Goal: Information Seeking & Learning: Find specific fact

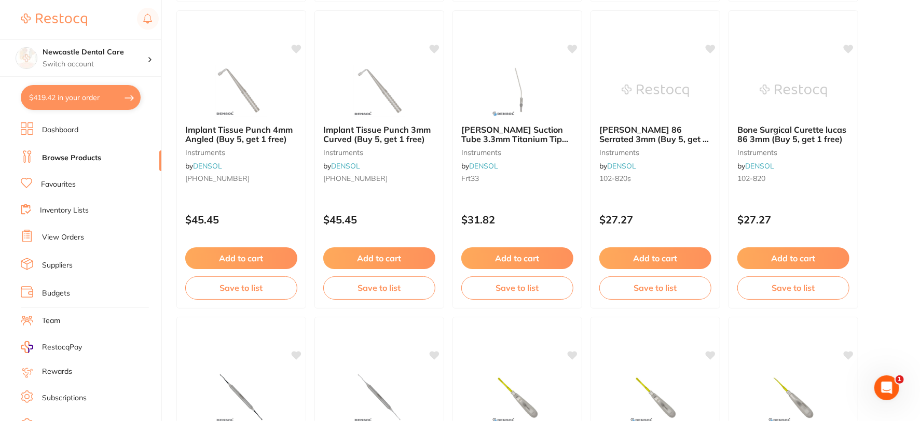
scroll to position [288, 0]
click at [75, 155] on link "Browse Products" at bounding box center [71, 158] width 59 height 10
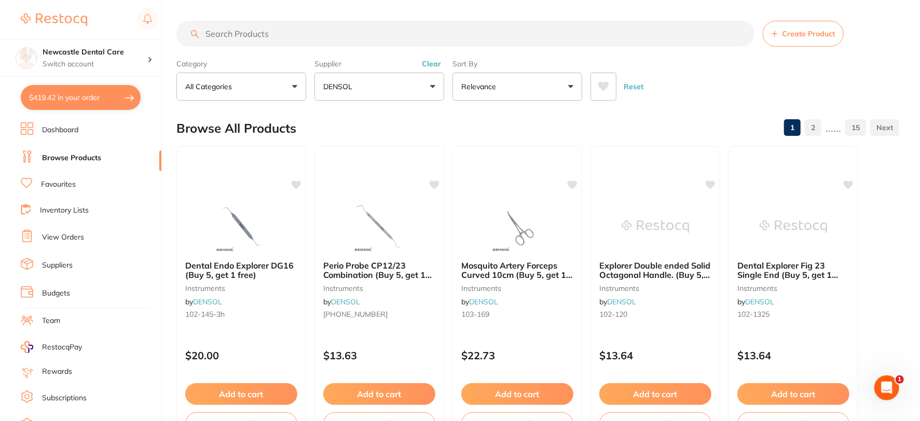
click at [437, 63] on button "Clear" at bounding box center [431, 63] width 25 height 9
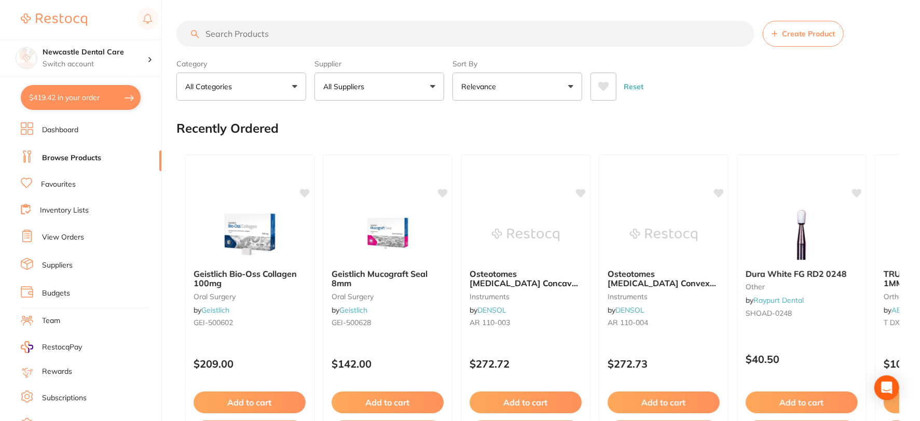
click at [428, 84] on button "All Suppliers" at bounding box center [379, 87] width 130 height 28
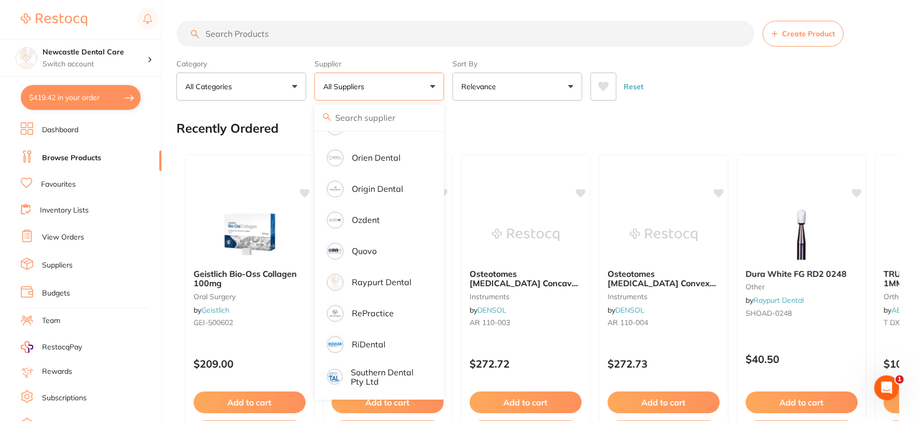
scroll to position [978, 0]
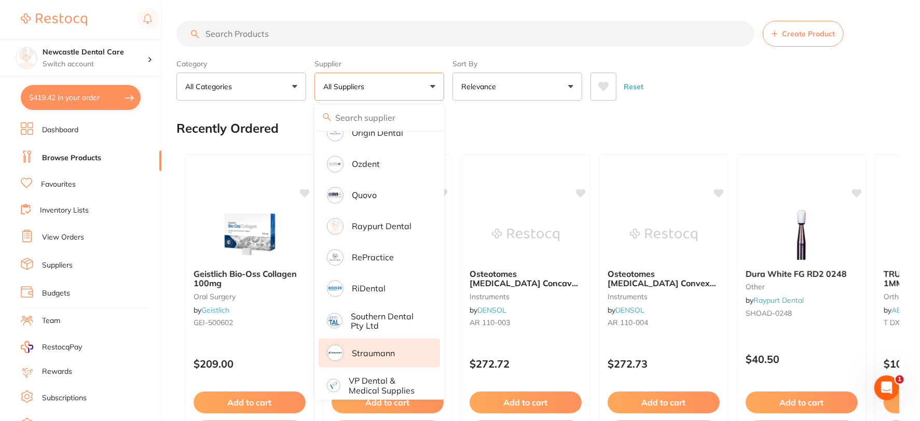
click at [371, 349] on p "Straumann" at bounding box center [373, 353] width 43 height 9
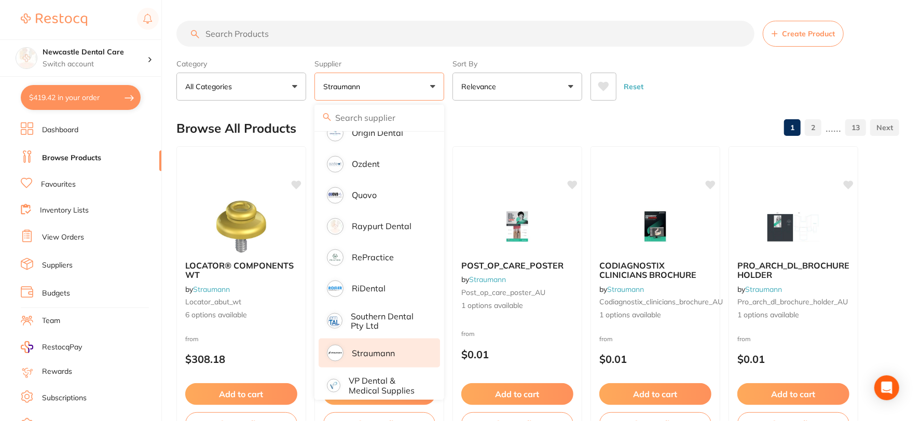
click at [257, 36] on input "search" at bounding box center [465, 34] width 578 height 26
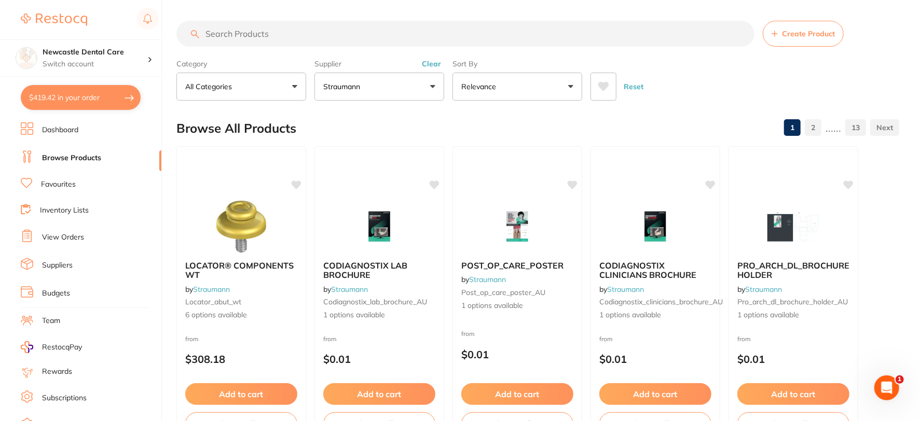
scroll to position [0, 0]
click at [291, 85] on button "All Categories" at bounding box center [241, 87] width 130 height 28
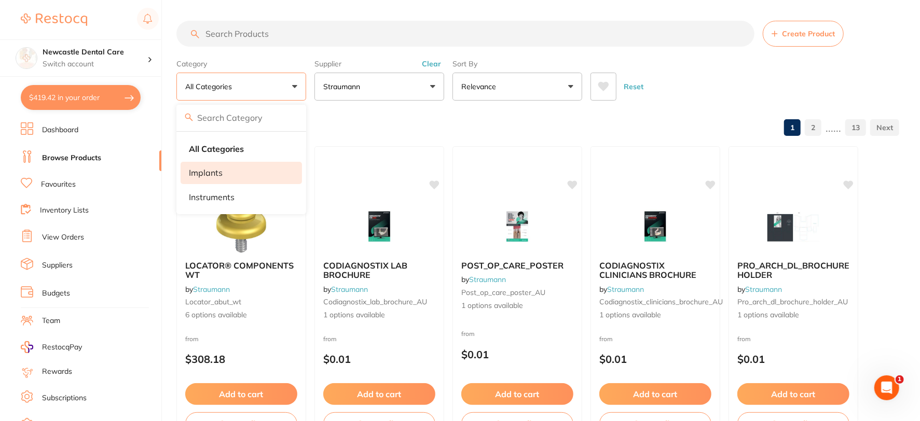
click at [210, 169] on p "implants" at bounding box center [206, 172] width 34 height 9
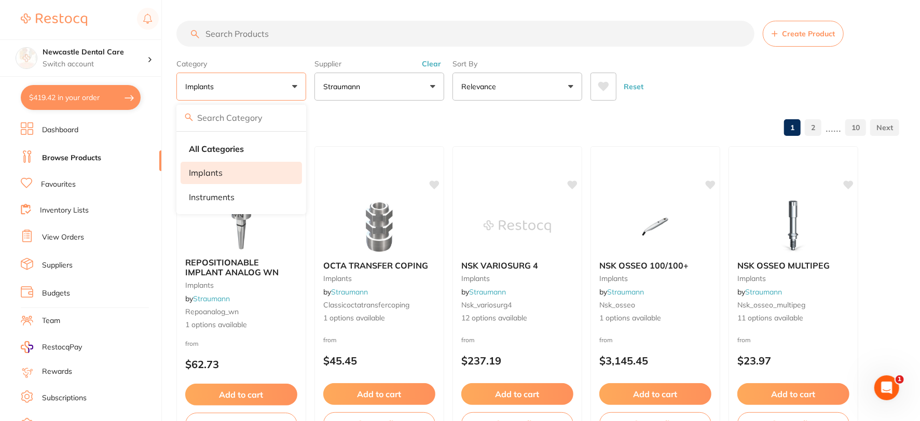
click at [255, 33] on input "search" at bounding box center [465, 34] width 578 height 26
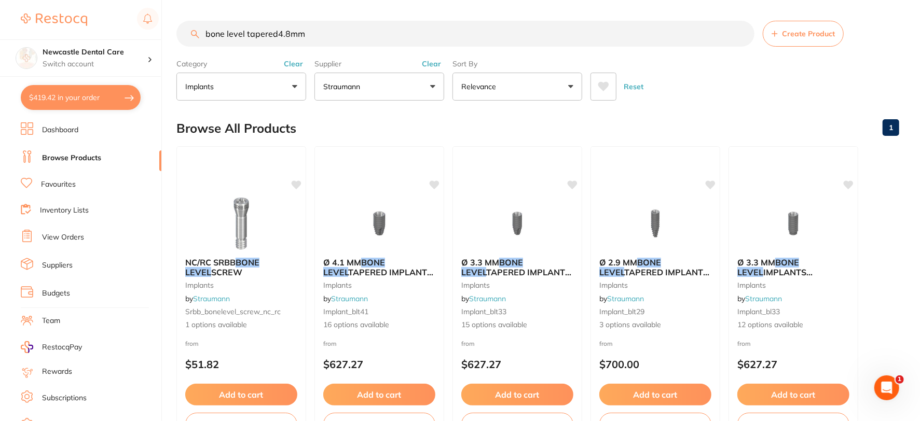
click at [277, 33] on input "bone level tapered4.8mm" at bounding box center [465, 34] width 578 height 26
type input "bone level tapered 4.8mm"
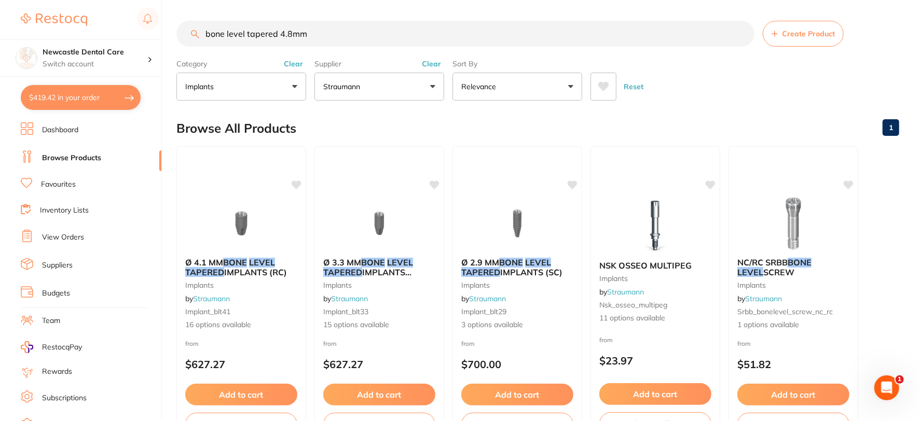
click at [743, 33] on input "bone level tapered 4.8mm" at bounding box center [465, 34] width 578 height 26
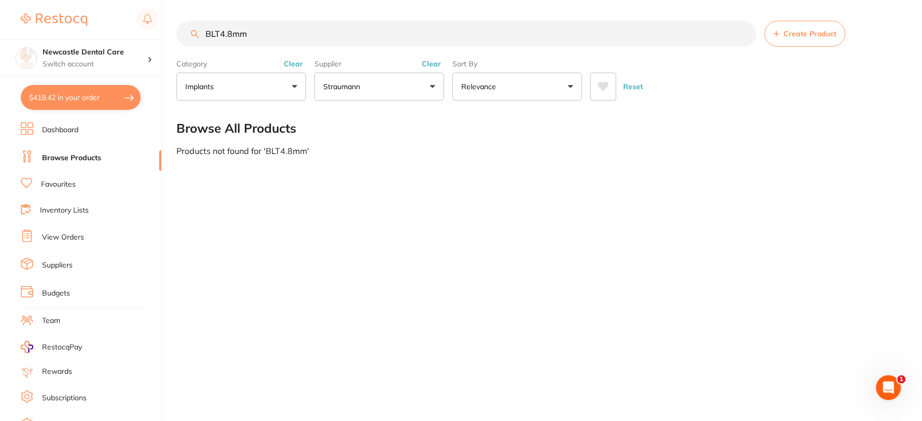
click at [219, 35] on input "BLT4.8mm" at bounding box center [466, 34] width 580 height 26
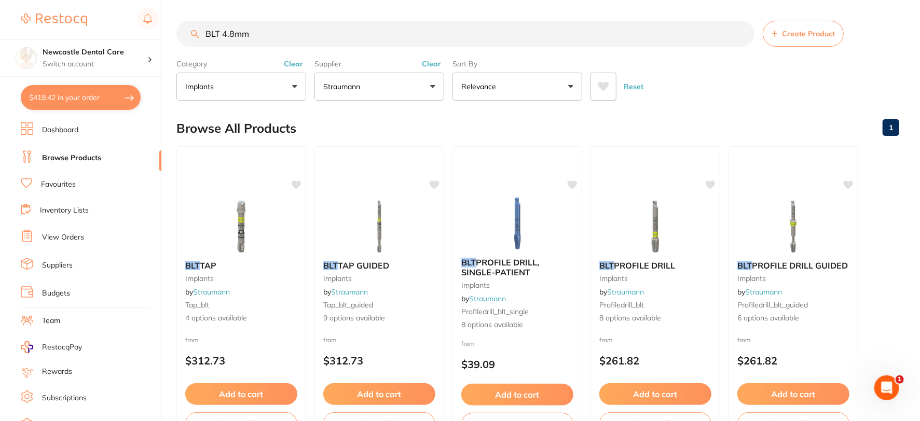
click at [268, 30] on input "BLT 4.8mm" at bounding box center [465, 34] width 578 height 26
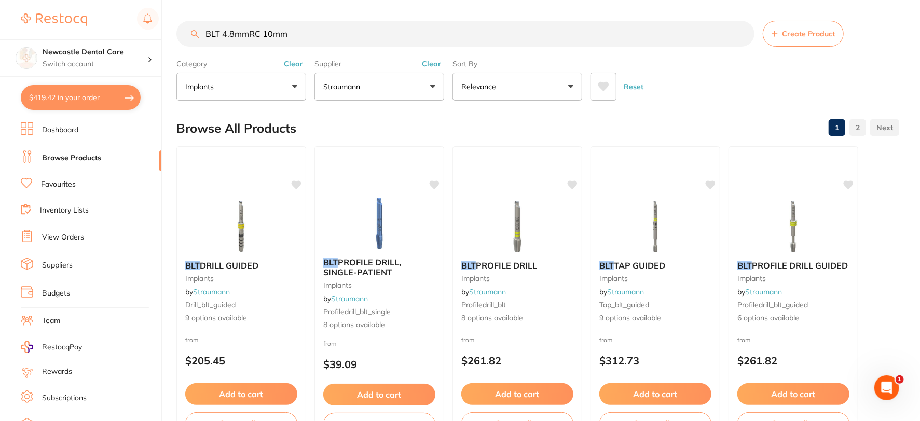
drag, startPoint x: 205, startPoint y: 32, endPoint x: 317, endPoint y: 40, distance: 111.9
click at [317, 40] on input "BLT 4.8mmRC 10mm" at bounding box center [465, 34] width 578 height 26
type input "B"
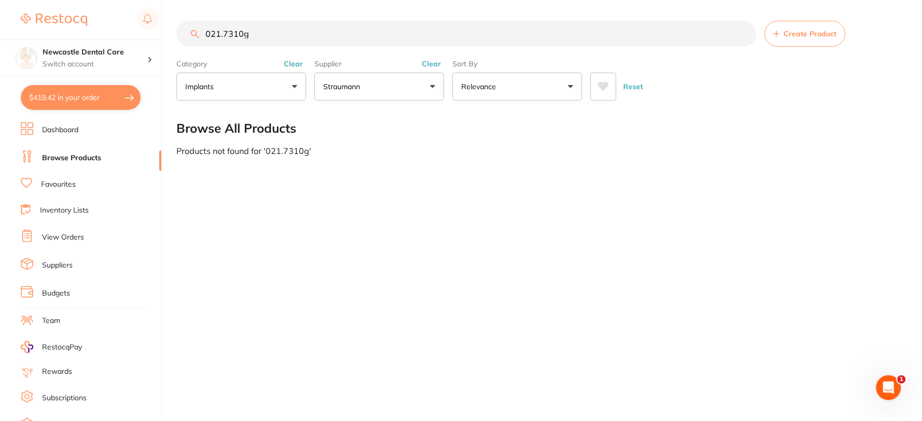
type input "021.7310g"
drag, startPoint x: 204, startPoint y: 32, endPoint x: 265, endPoint y: 30, distance: 60.8
click at [265, 30] on input "021.7310g" at bounding box center [466, 34] width 580 height 26
click at [744, 32] on input "021.7310g" at bounding box center [466, 34] width 580 height 26
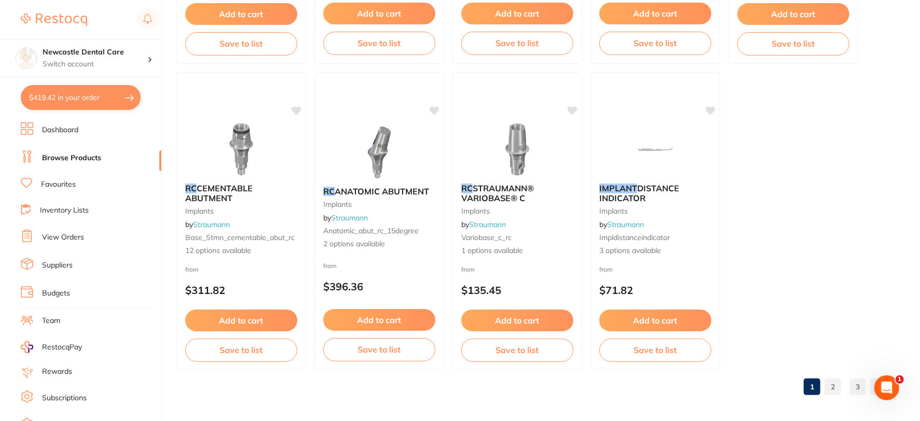
scroll to position [3144, 0]
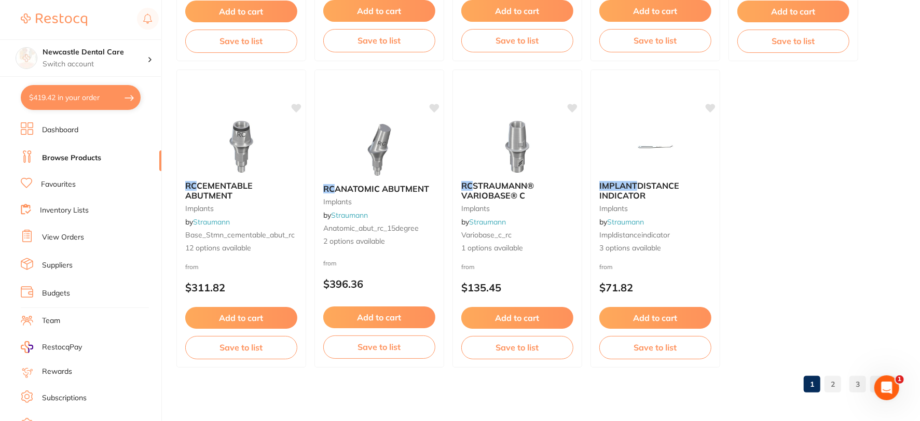
type input "implant RC"
click at [829, 381] on link "2" at bounding box center [833, 384] width 17 height 21
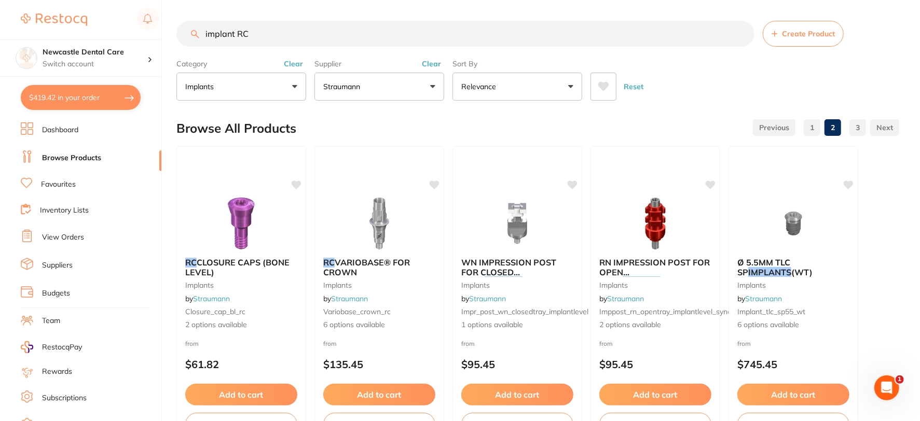
scroll to position [0, 0]
click at [740, 34] on input "implant RC" at bounding box center [465, 34] width 578 height 26
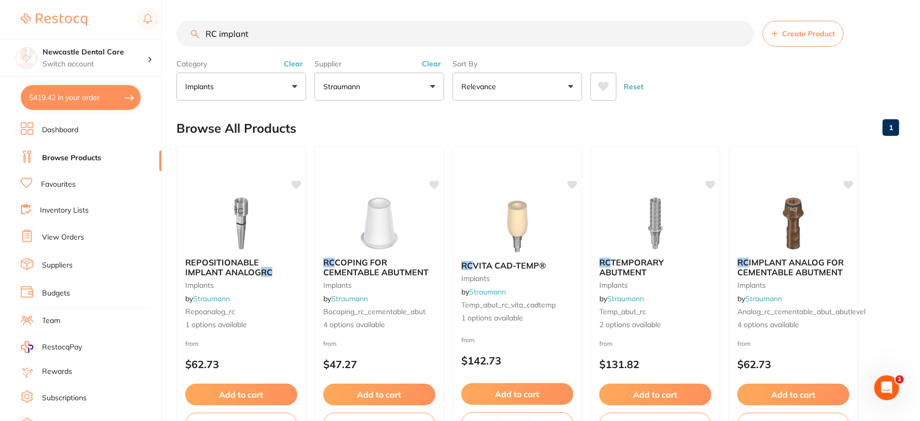
type input "RC implant"
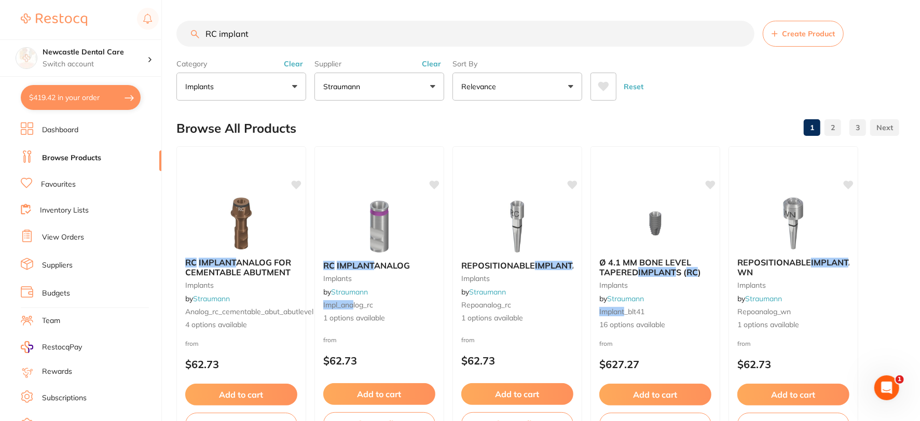
click at [739, 33] on input "RC implant" at bounding box center [465, 34] width 578 height 26
click at [431, 34] on input "search" at bounding box center [465, 34] width 578 height 26
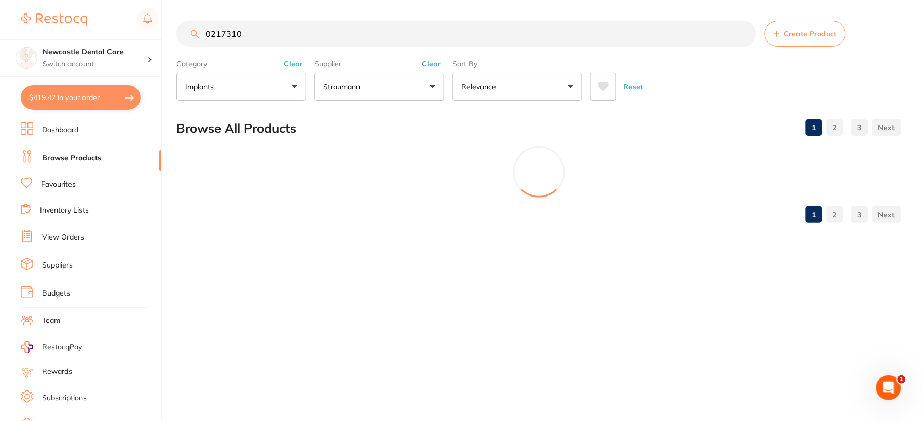
click at [220, 28] on input "0217310" at bounding box center [466, 34] width 580 height 26
type input "021.7310"
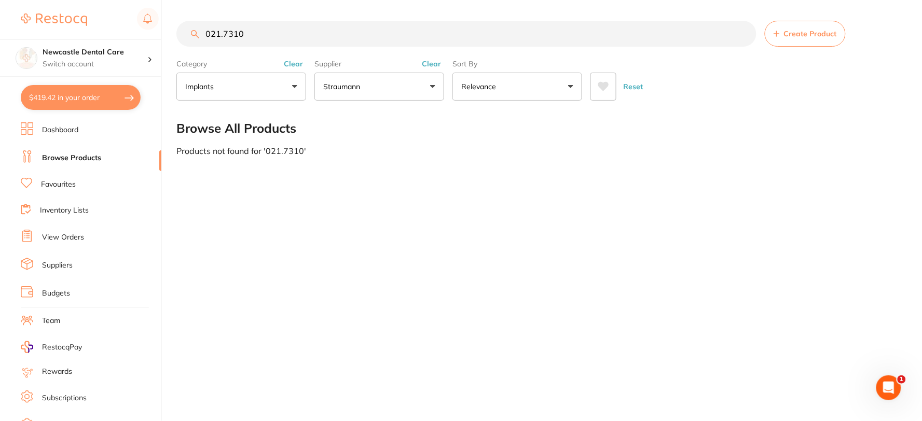
click at [293, 61] on button "Clear" at bounding box center [293, 63] width 25 height 9
click at [434, 63] on button "Clear" at bounding box center [431, 63] width 25 height 9
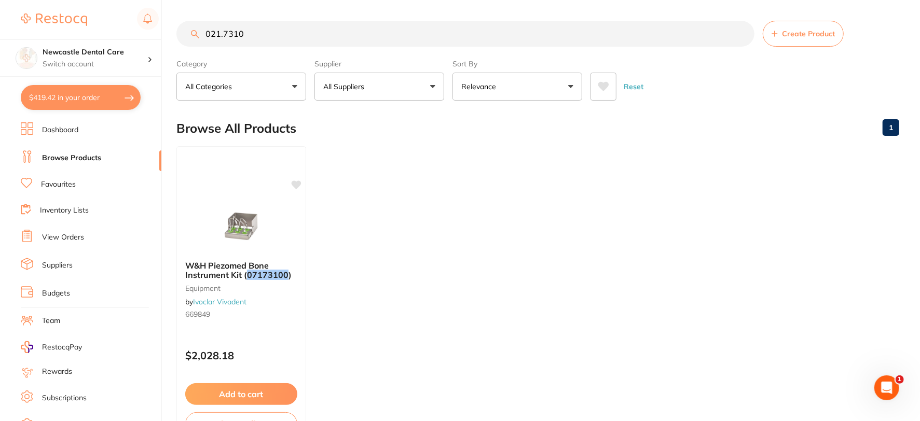
click at [297, 30] on input "021.7310" at bounding box center [465, 34] width 578 height 26
